Goal: Book appointment/travel/reservation

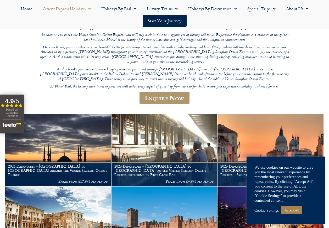
scroll to position [79, 0]
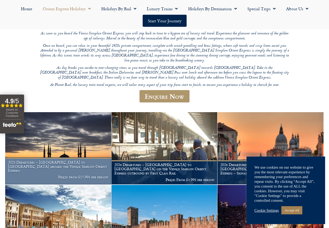
click at [57, 168] on figcaption "2025 Departures – Istanbul to Paris aboard the Venice Simplon Orient Express Pr…" at bounding box center [58, 170] width 106 height 27
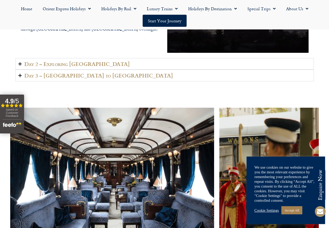
scroll to position [865, 0]
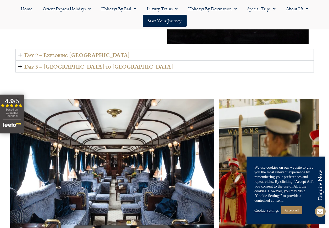
click at [230, 22] on ul "Home Orient Express Holidays Venice Simplon-Orient-Express – 2025 [GEOGRAPHIC_D…" at bounding box center [165, 15] width 324 height 24
drag, startPoint x: 230, startPoint y: 30, endPoint x: 233, endPoint y: 30, distance: 2.7
